Goal: Book appointment/travel/reservation

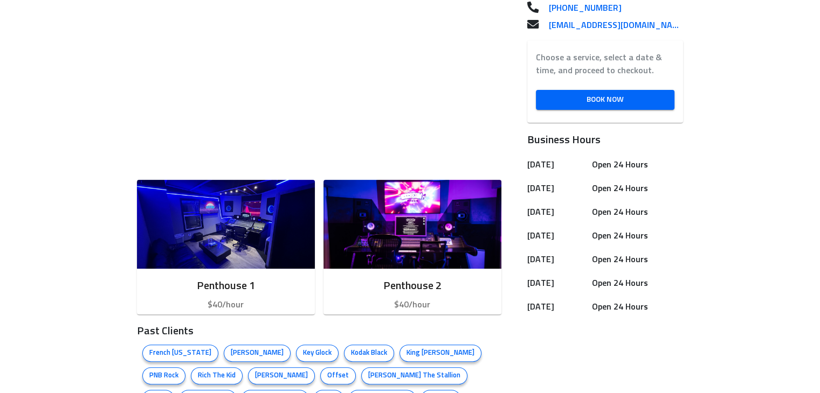
scroll to position [333, 0]
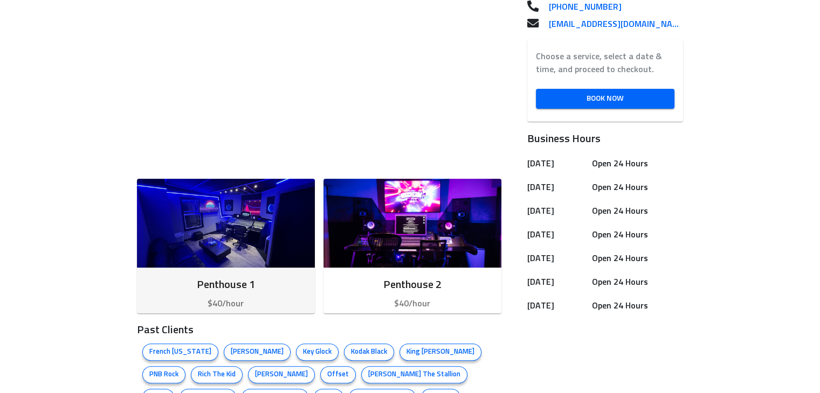
click at [232, 219] on img "button" at bounding box center [226, 223] width 178 height 89
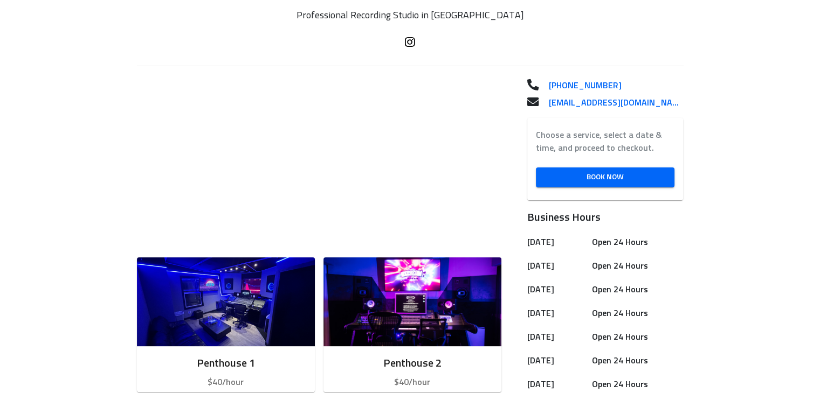
scroll to position [254, 0]
click at [558, 176] on span "Book Now" at bounding box center [605, 177] width 122 height 13
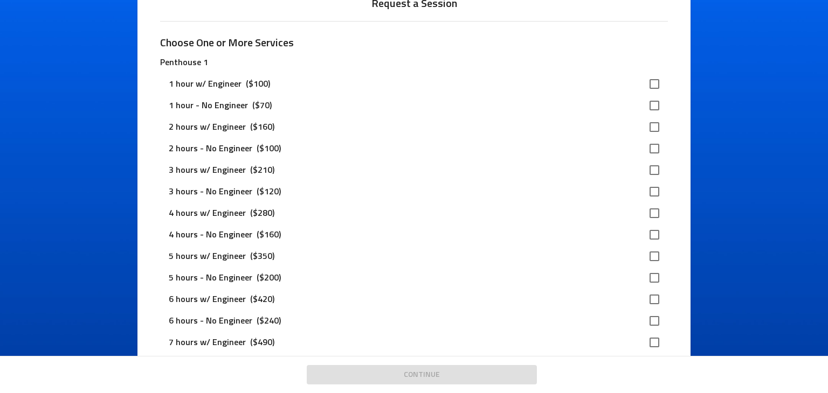
scroll to position [79, 0]
click at [648, 148] on input "checkbox" at bounding box center [654, 149] width 23 height 23
checkbox input "true"
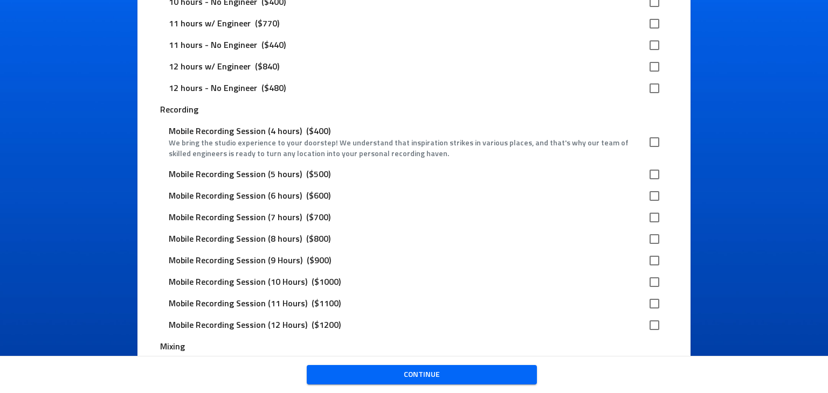
scroll to position [1112, 0]
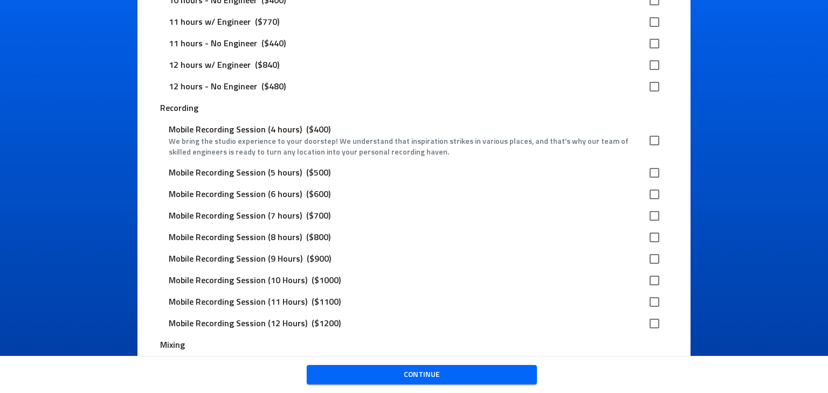
click at [401, 371] on span "Continue" at bounding box center [421, 375] width 213 height 13
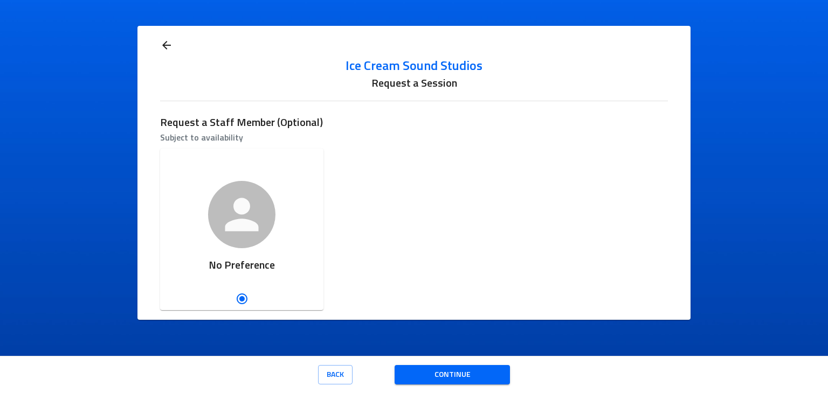
scroll to position [0, 0]
click at [413, 374] on span "Continue" at bounding box center [452, 375] width 98 height 13
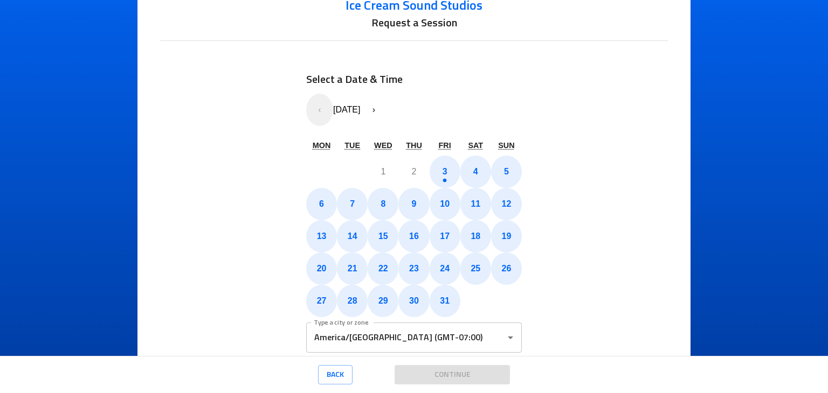
scroll to position [115, 0]
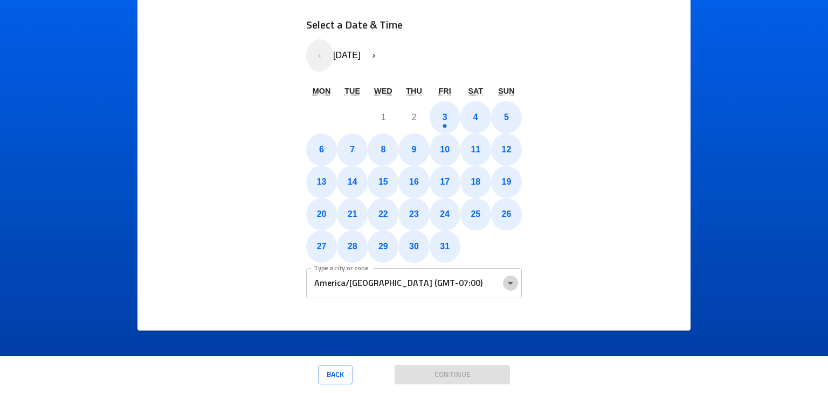
click at [508, 285] on icon "Open" at bounding box center [510, 283] width 5 height 3
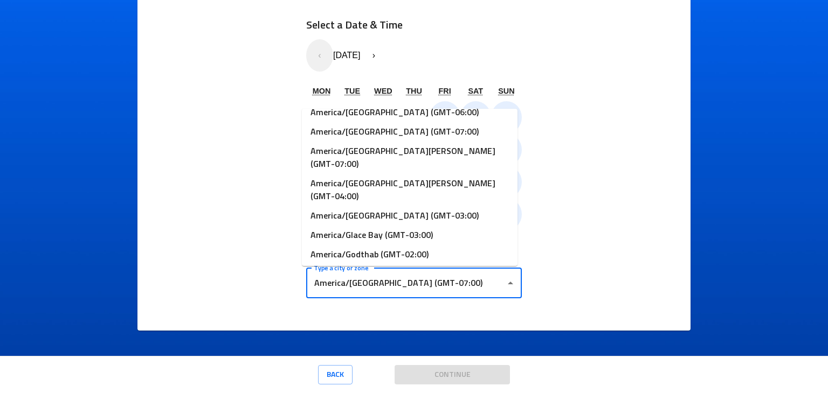
scroll to position [2780, 0]
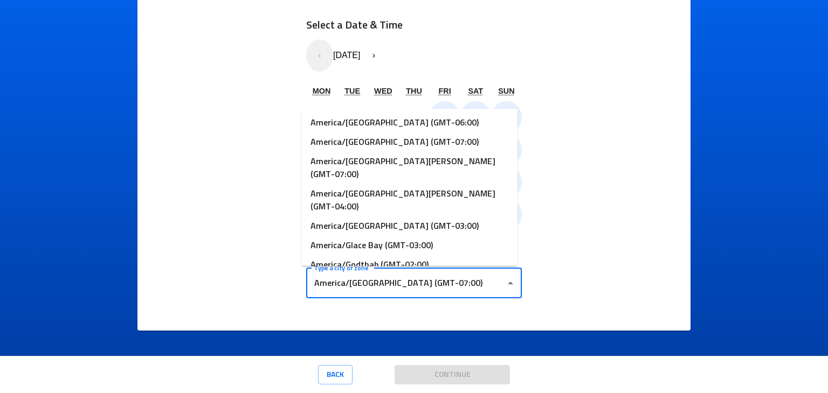
click at [428, 279] on input "America/[GEOGRAPHIC_DATA] (GMT-07:00)" at bounding box center [406, 283] width 190 height 20
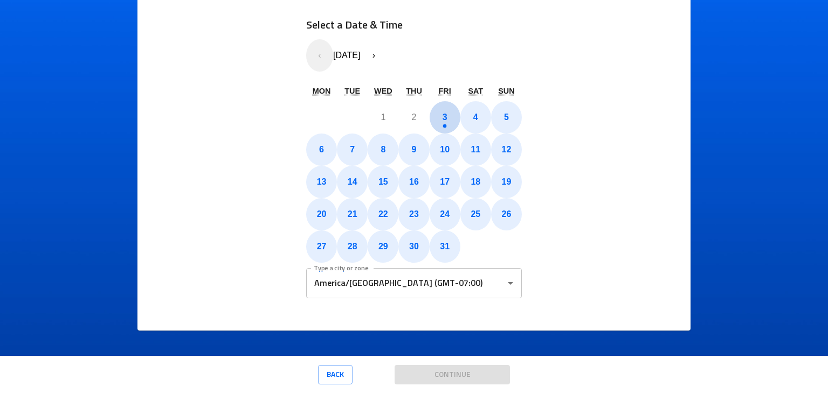
click at [442, 102] on button "3" at bounding box center [444, 117] width 31 height 32
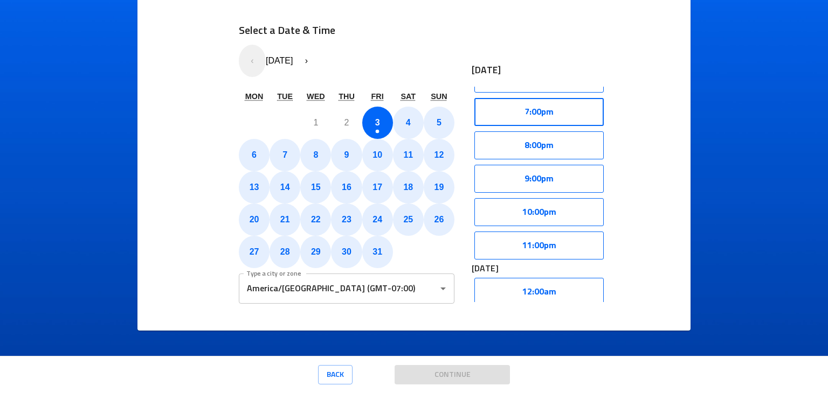
scroll to position [390, 0]
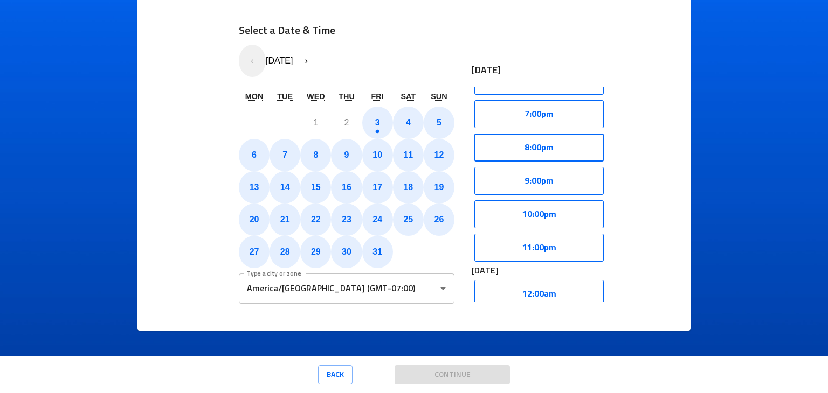
click at [516, 148] on button "8:00pm" at bounding box center [538, 148] width 129 height 28
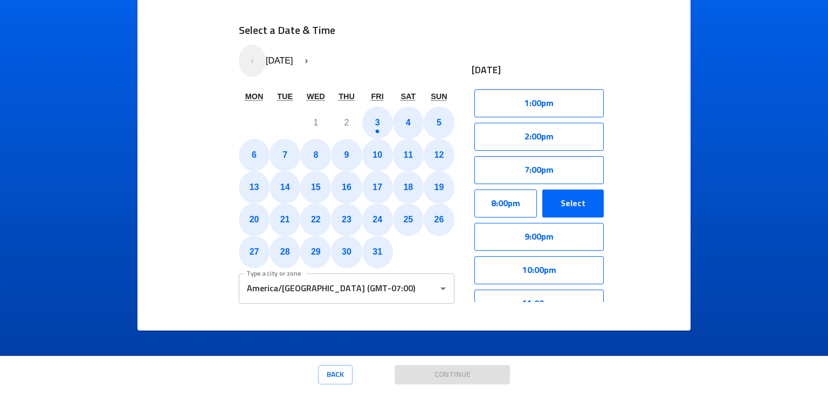
scroll to position [335, 0]
click at [561, 198] on button "Select" at bounding box center [572, 203] width 61 height 28
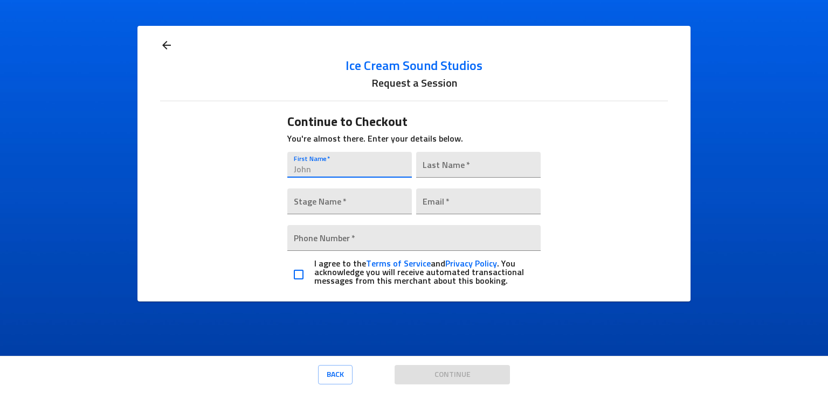
click at [344, 169] on input "text" at bounding box center [349, 165] width 124 height 26
type input "R"
type input "[PERSON_NAME]"
click at [326, 205] on input "text" at bounding box center [349, 202] width 124 height 26
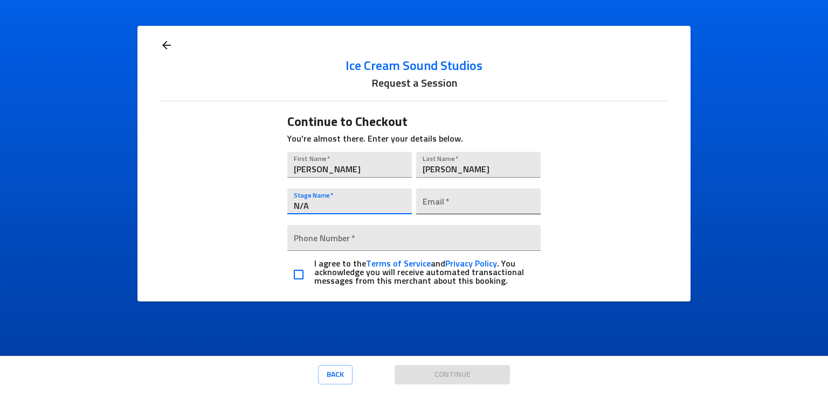
type input "N/A"
click at [418, 205] on input "email" at bounding box center [478, 202] width 124 height 26
type input "[EMAIL_ADDRESS][DOMAIN_NAME]"
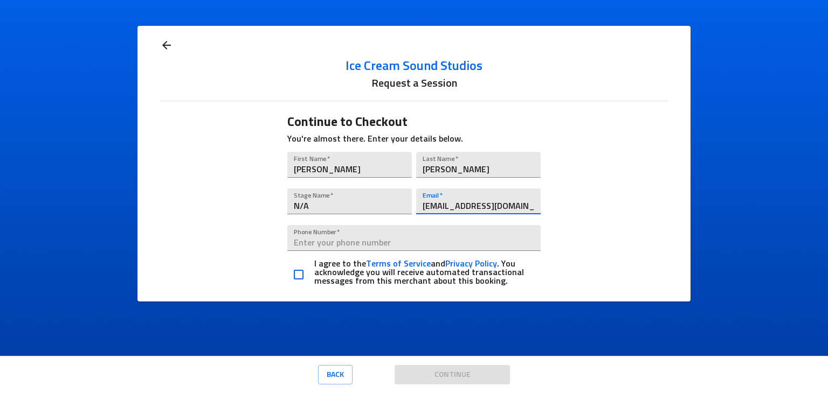
type input "[PHONE_NUMBER]"
click at [297, 271] on input "checkbox" at bounding box center [298, 275] width 23 height 23
checkbox input "true"
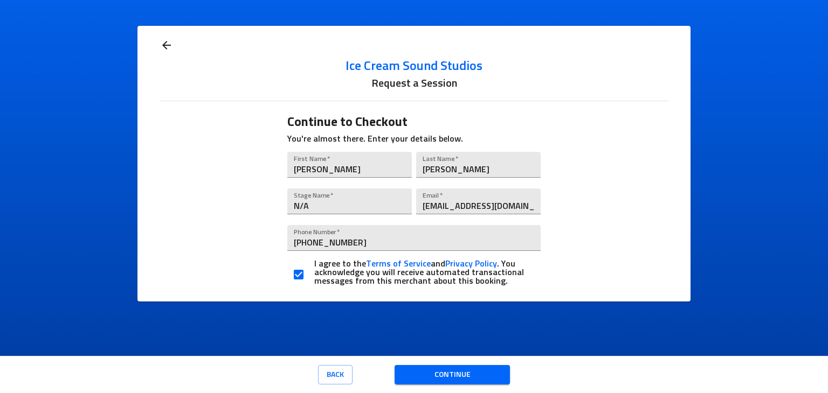
click at [453, 379] on span "Continue" at bounding box center [452, 375] width 98 height 13
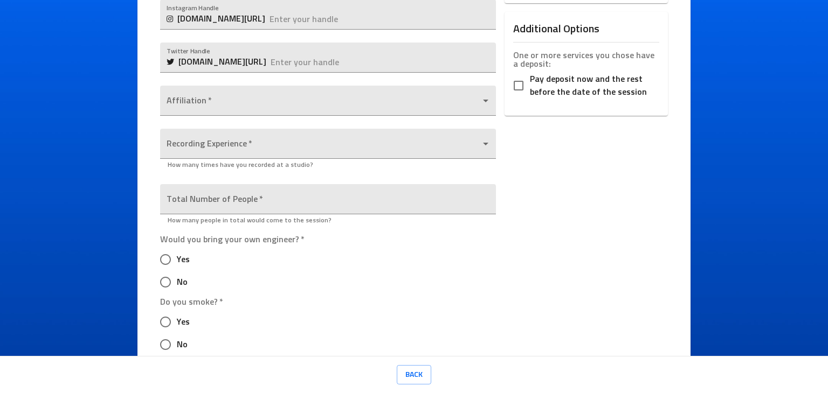
scroll to position [452, 0]
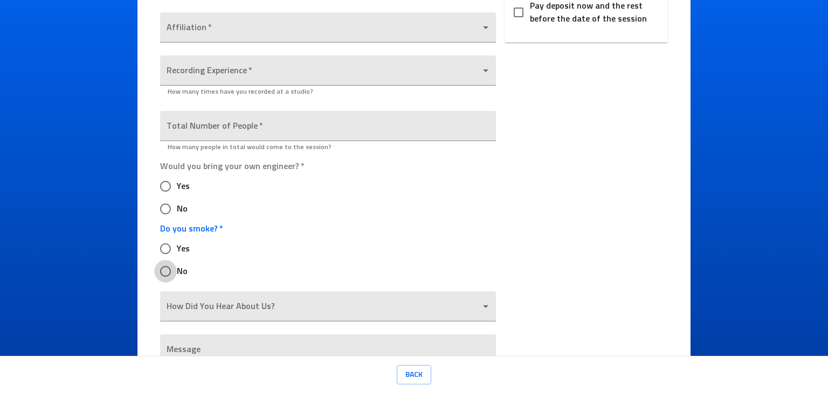
click at [165, 272] on input "No" at bounding box center [165, 271] width 23 height 23
radio input "true"
click at [162, 213] on input "No" at bounding box center [165, 209] width 23 height 23
radio input "true"
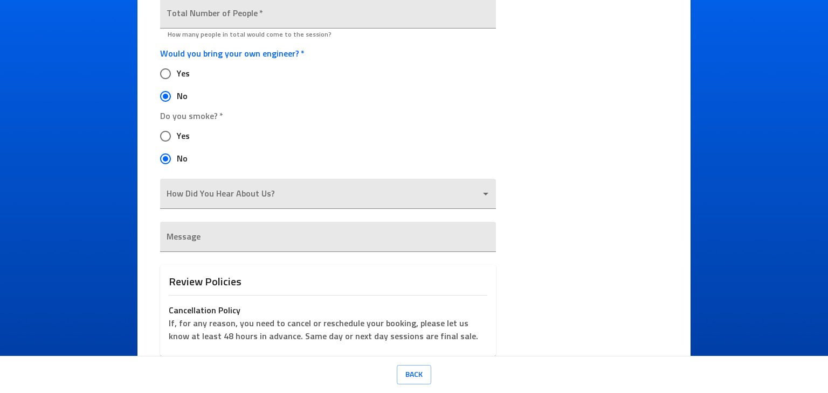
scroll to position [568, 0]
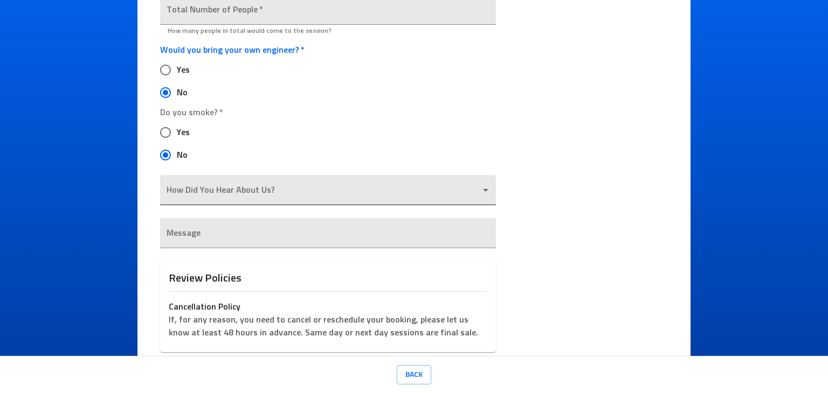
click at [474, 190] on body "Ice Cream Sound Studios Request a Session Review Request Details Selected Date …" at bounding box center [414, 196] width 828 height 393
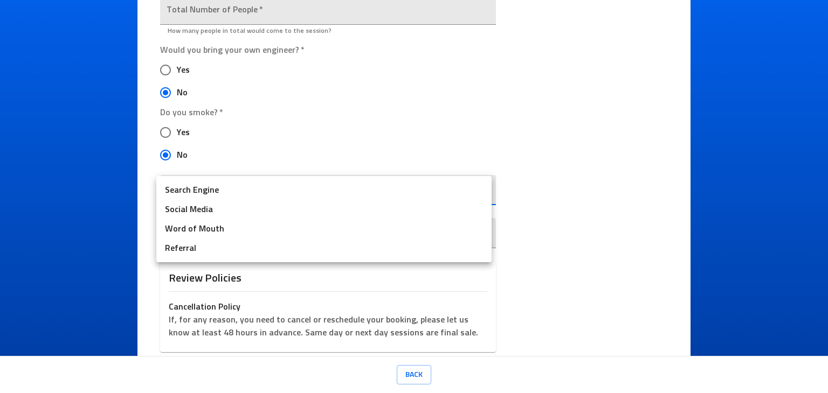
click at [414, 195] on li "Search Engine" at bounding box center [323, 190] width 335 height 19
type input "Search Engine"
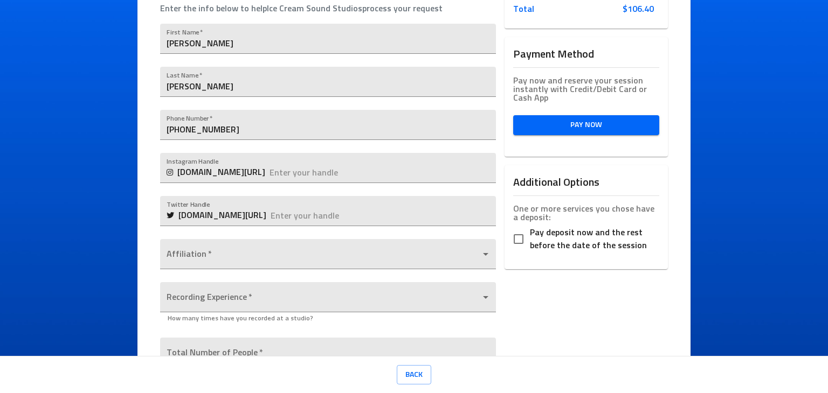
scroll to position [0, 0]
